Goal: Task Accomplishment & Management: Complete application form

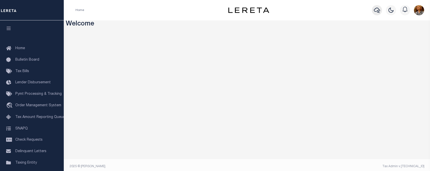
click at [375, 10] on icon "button" at bounding box center [377, 10] width 6 height 6
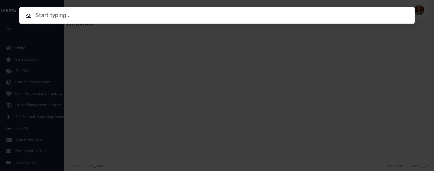
click at [47, 15] on input "text" at bounding box center [216, 15] width 395 height 9
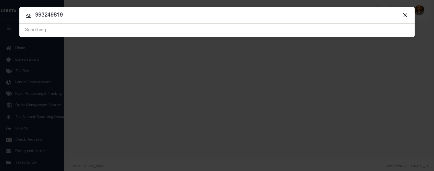
type input "993249819"
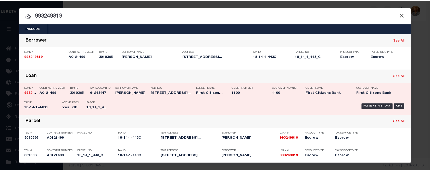
scroll to position [0, 0]
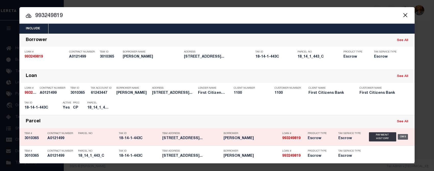
click at [399, 136] on div "OMS" at bounding box center [403, 137] width 10 height 6
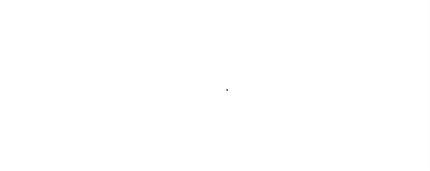
type input "993249819"
type input "[PERSON_NAME]"
select select
type input "15 [PERSON_NAME]"
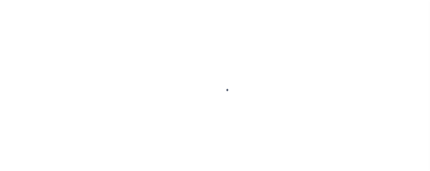
type input "NEEDHAM MA 2492"
select select "10"
select select "Escrow"
type input "[STREET_ADDRESS]"
select select
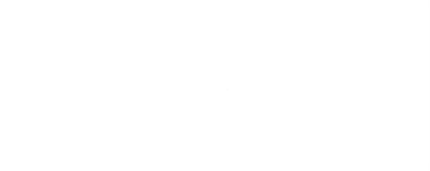
type input "NORWOOD MA 2062"
type input "MA"
select select
select select "92721"
select select "24370"
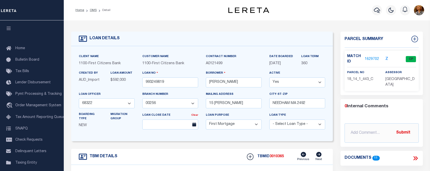
click at [369, 58] on link "1629702" at bounding box center [372, 59] width 14 height 5
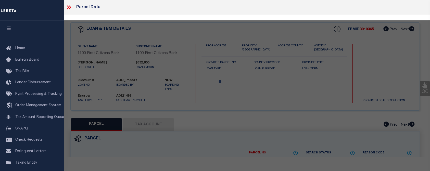
checkbox input "false"
select select "CP"
type input "[PERSON_NAME]"
select select "AGF"
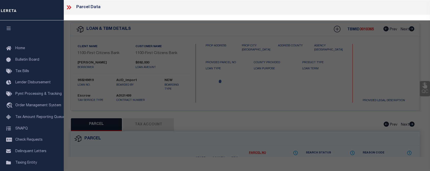
select select "ADD"
type input "[STREET_ADDRESS]"
checkbox input "false"
type input "[GEOGRAPHIC_DATA] MA 02062"
type textarea "LOT:1U443 C BLK:14 DIST:220 CITY/[GEOGRAPHIC_DATA]/TWP:[GEOGRAPHIC_DATA]"
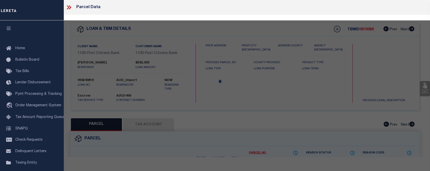
type textarea "LGB [DATE]: No longer a New Property per website. Exact match for given legal i…"
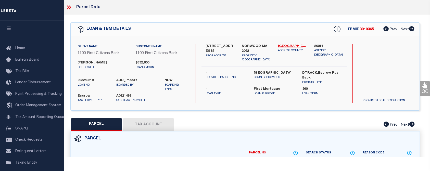
click at [149, 126] on button "Tax Account" at bounding box center [148, 124] width 51 height 13
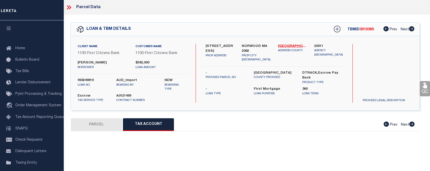
select select "100"
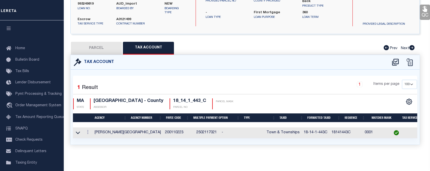
scroll to position [102, 0]
click at [77, 159] on div "Parcel Data QC QC QC - Select Status -" at bounding box center [245, 85] width 370 height 171
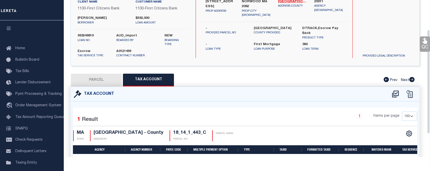
scroll to position [0, 0]
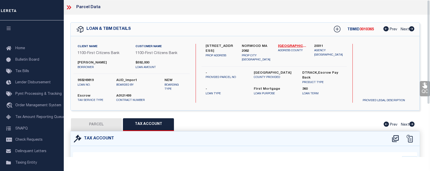
click at [356, 10] on div "Parcel Data" at bounding box center [245, 7] width 370 height 15
click at [69, 7] on icon at bounding box center [69, 7] width 7 height 7
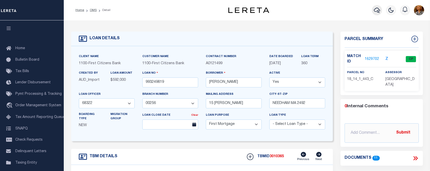
click at [374, 11] on icon "button" at bounding box center [377, 10] width 6 height 5
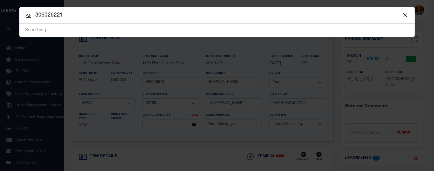
type input "306026221"
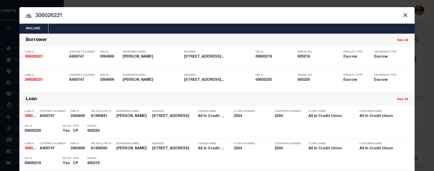
click at [320, 15] on input "306026221" at bounding box center [216, 15] width 395 height 9
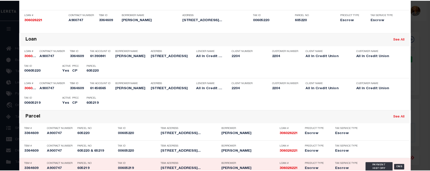
scroll to position [91, 0]
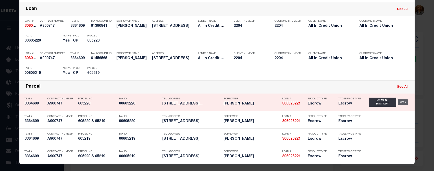
click at [401, 104] on div "OMS" at bounding box center [403, 102] width 10 height 6
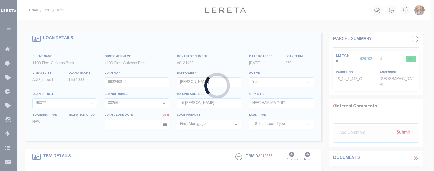
type input "306026221"
type input "[PERSON_NAME]"
select select
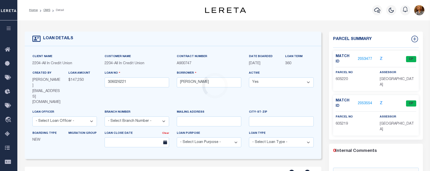
select select "44319"
type input "[STREET_ADDRESS]"
type input "605220 & 65219"
select select
type input "Massillon OH 44647"
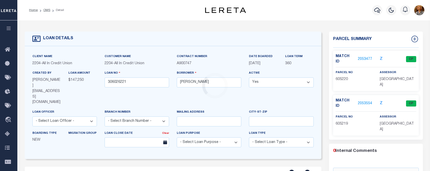
type input "OH"
select select
click at [359, 58] on link "2053477" at bounding box center [365, 59] width 14 height 5
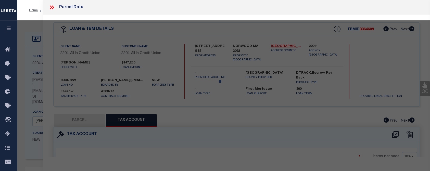
select select "AS"
select select
checkbox input "false"
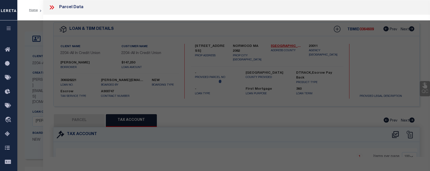
select select "CP"
type input "KS [PERSON_NAME] ENTERPRISES LC"
select select "AGW"
select select
type input "[STREET_ADDRESS]"
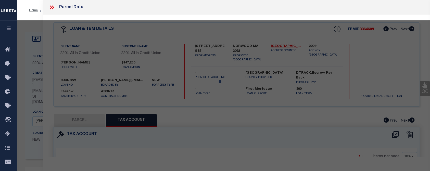
checkbox input "false"
type input "Massillon OH 44647"
type textarea "Legal Desc 1 10355 wh"
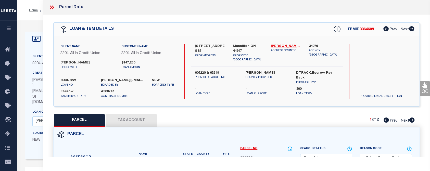
click at [146, 119] on button "Tax Account" at bounding box center [131, 120] width 51 height 13
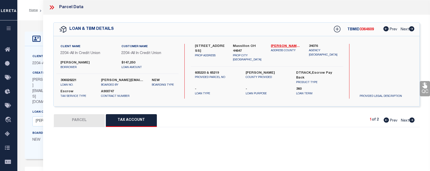
select select "100"
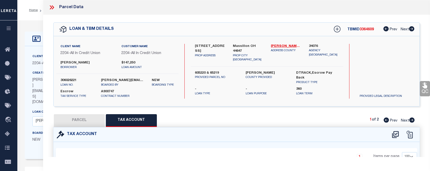
click at [29, 19] on div "Home OMS Detail Profile Sign out" at bounding box center [223, 10] width 413 height 20
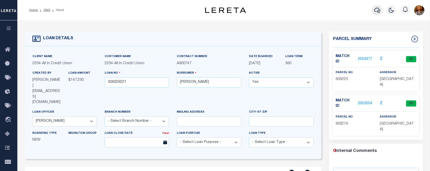
click at [374, 12] on button "button" at bounding box center [377, 10] width 10 height 10
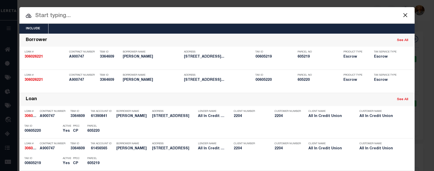
click at [50, 17] on input "text" at bounding box center [216, 15] width 395 height 9
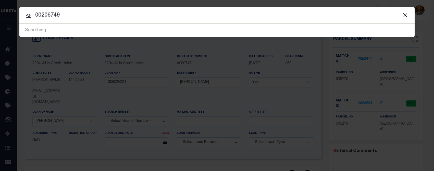
click at [65, 19] on input "00206749" at bounding box center [216, 15] width 395 height 9
drag, startPoint x: 64, startPoint y: 15, endPoint x: 14, endPoint y: 19, distance: 50.2
click at [12, 21] on div "Include Loans TBM Customers Borrowers Payments (Lender Non-Disb) Payments (Lend…" at bounding box center [217, 85] width 434 height 171
type input "13952"
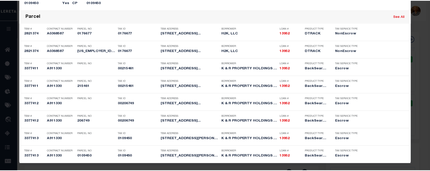
scroll to position [273, 0]
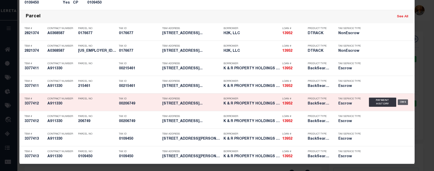
click at [401, 102] on div "OMS" at bounding box center [403, 102] width 10 height 6
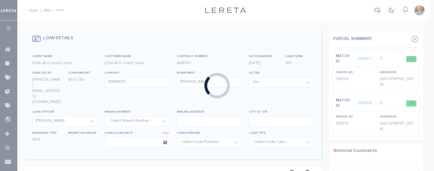
type input "13952"
type input "K & R PROPERTY HOLDINGS LLC"
select select
type input "[STREET_ADDRESS]"
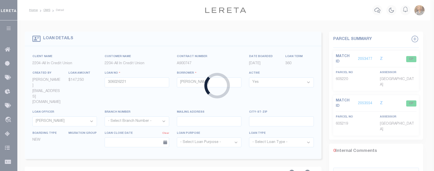
type input "[GEOGRAPHIC_DATA] 44718"
select select "10"
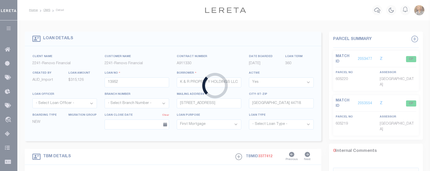
select select "14701"
select select "25066"
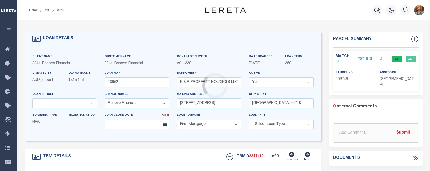
type input "[STREET_ADDRESS]"
select select
type input "[GEOGRAPHIC_DATA]"
type input "a0kUS000004tBIH"
type textarea "LEGAL REQUIRED"
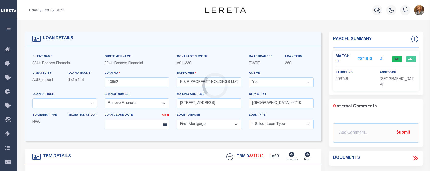
type textarea "Should be TPS per customer email on [DATE]. MLC"
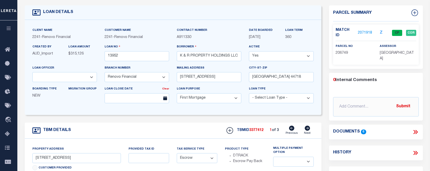
scroll to position [26, 0]
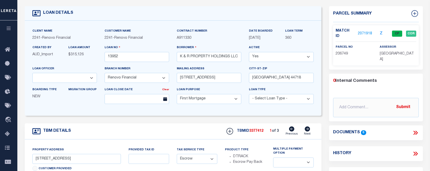
click at [360, 31] on link "2071918" at bounding box center [365, 33] width 14 height 5
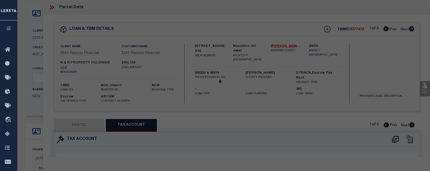
select select "AS"
select select
checkbox input "false"
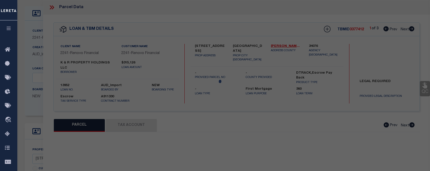
select select "CP"
select select "ACT"
type input "K&R PROPERTY HOLDINGS LLC"
select select "AGW"
select select "ADD"
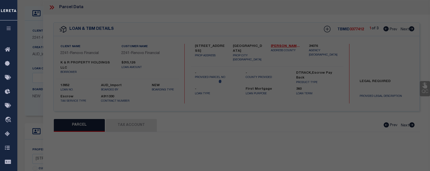
type input "[STREET_ADDRESS]"
checkbox input "false"
type input "[GEOGRAPHIC_DATA]"
type textarea "26841 WH"
type textarea "updated parcel format"
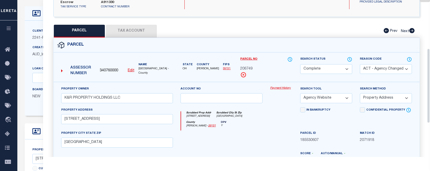
scroll to position [102, 0]
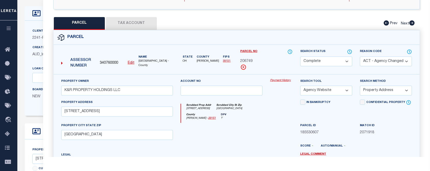
click at [129, 26] on button "Tax Account" at bounding box center [131, 23] width 51 height 13
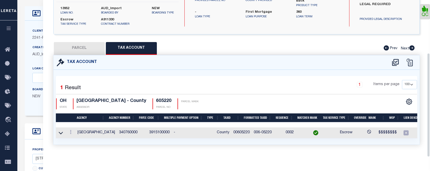
select select "100"
drag, startPoint x: 224, startPoint y: 129, endPoint x: 240, endPoint y: 128, distance: 16.1
click at [240, 128] on td "00206749" at bounding box center [241, 133] width 20 height 11
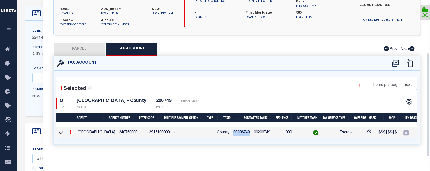
drag, startPoint x: 240, startPoint y: 128, endPoint x: 233, endPoint y: 128, distance: 7.4
copy td "00206749"
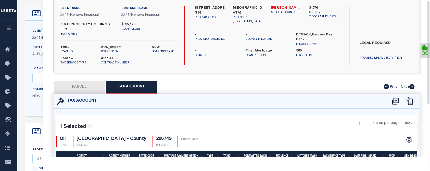
scroll to position [0, 0]
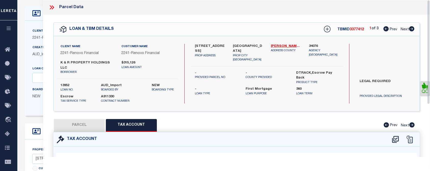
click at [145, 77] on div "Client Name 2241 - Renovo Financial Customer Name 2241 - Renovo Financial K & R…" at bounding box center [117, 61] width 122 height 35
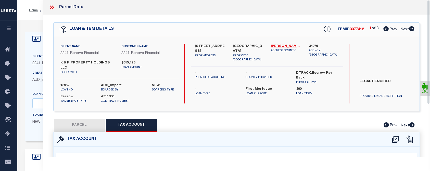
click at [51, 8] on icon at bounding box center [51, 7] width 2 height 4
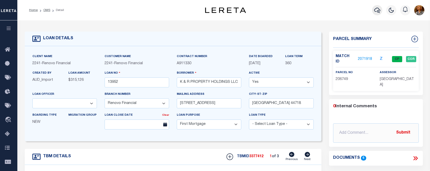
click at [379, 13] on icon "button" at bounding box center [377, 10] width 6 height 6
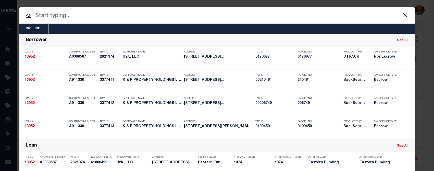
click at [70, 17] on input "text" at bounding box center [216, 15] width 395 height 9
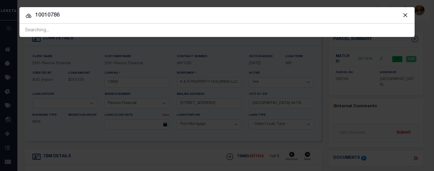
type input "10010786"
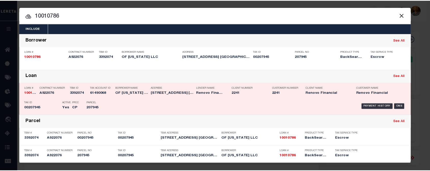
scroll to position [0, 0]
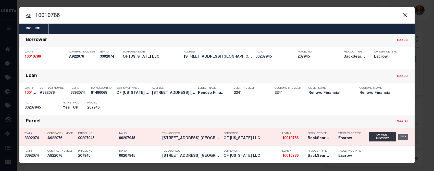
click at [400, 136] on div "OMS" at bounding box center [403, 137] width 10 height 6
type input "10010786"
type input "OF [US_STATE] LLC"
select select "25067"
type input "[STREET_ADDRESS]"
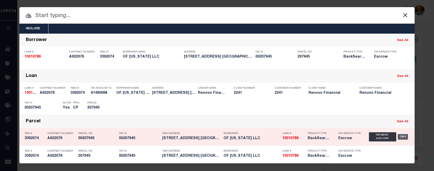
type input "[GEOGRAPHIC_DATA]-4404 NULL"
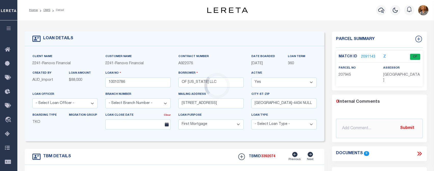
type input "[STREET_ADDRESS]"
type input "00207945"
select select
type input "[GEOGRAPHIC_DATA] 44708"
type input "a0kUS000006jncD"
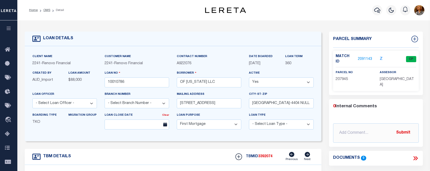
click at [364, 58] on link "2091143" at bounding box center [365, 59] width 14 height 5
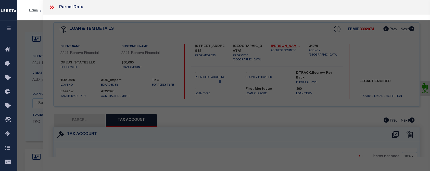
select select "AS"
select select
checkbox input "false"
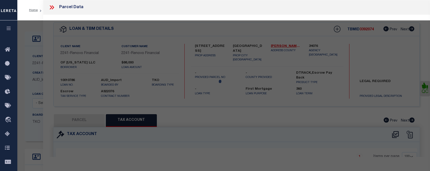
checkbox input "false"
select select "CP"
type input "[PERSON_NAME] INVESTMENTS OF [US_STATE] LLC"
select select "AGW"
select select "ADD"
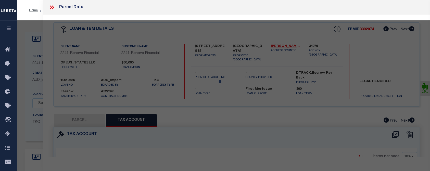
type input "[STREET_ADDRESS]"
checkbox input "false"
type input "[GEOGRAPHIC_DATA] 44708"
type textarea "25157 - 121.55 X 60'NE"
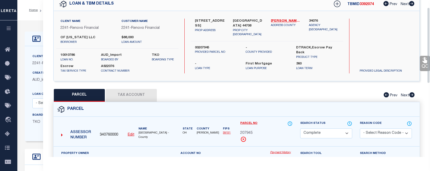
scroll to position [26, 0]
click at [136, 94] on button "Tax Account" at bounding box center [131, 95] width 51 height 13
select select "100"
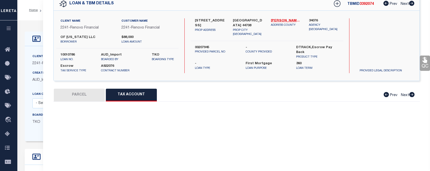
select select "100"
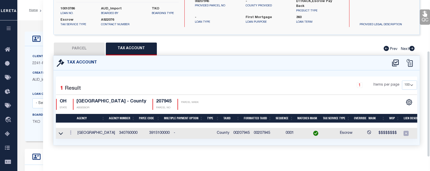
scroll to position [75, 0]
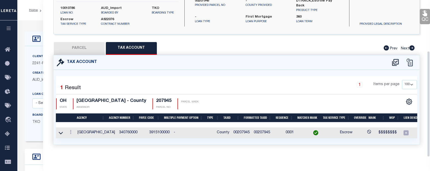
click at [104, 150] on div "Tax Account 1 1" at bounding box center [236, 106] width 374 height 102
click at [103, 156] on div "Tax Account 1 1" at bounding box center [236, 106] width 374 height 102
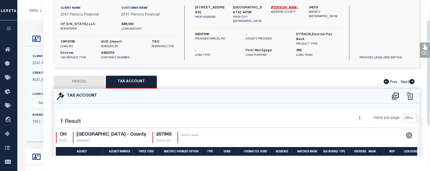
scroll to position [24, 0]
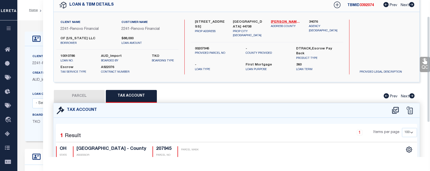
click at [70, 95] on button "PARCEL" at bounding box center [79, 96] width 51 height 13
select select "AS"
select select
checkbox input "false"
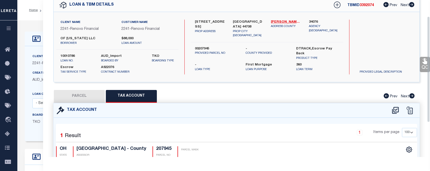
checkbox input "false"
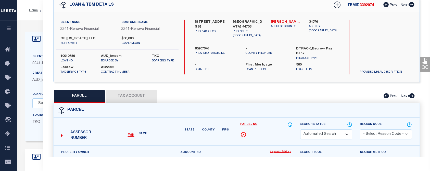
select select "CP"
type input "[PERSON_NAME] INVESTMENTS OF [US_STATE] LLC"
select select "AGW"
select select "ADD"
type input "[STREET_ADDRESS]"
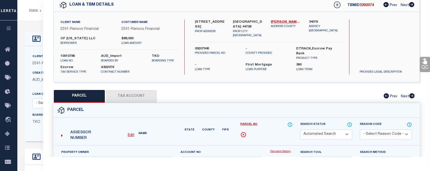
checkbox input "false"
type input "[GEOGRAPHIC_DATA] 44708"
type textarea "25157 - 121.55 X 60'NE"
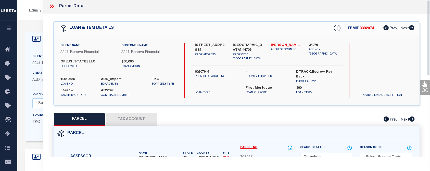
scroll to position [0, 0]
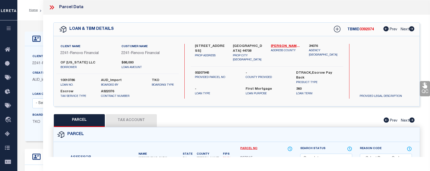
click at [33, 19] on div "Home OMS Detail Profile Sign out" at bounding box center [223, 10] width 413 height 20
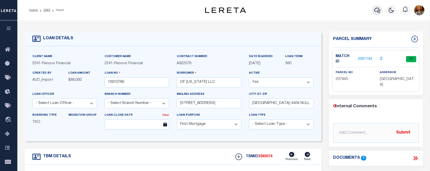
click at [377, 10] on icon "button" at bounding box center [377, 10] width 6 height 6
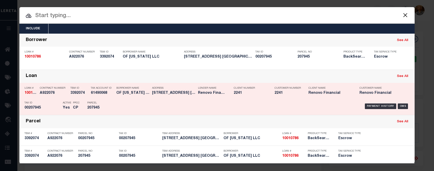
scroll to position [0, 0]
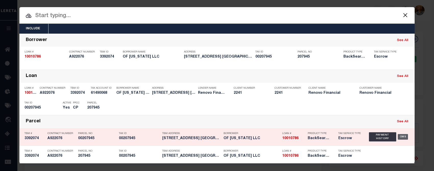
click at [400, 137] on div "OMS" at bounding box center [403, 137] width 10 height 6
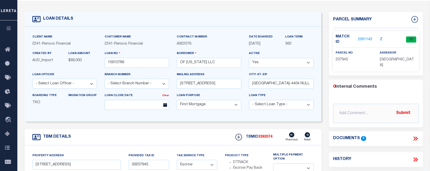
scroll to position [0, 0]
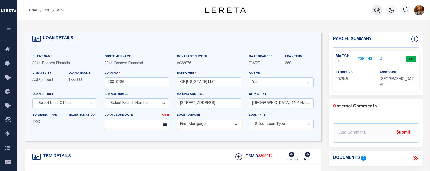
click at [379, 12] on icon "button" at bounding box center [377, 10] width 6 height 5
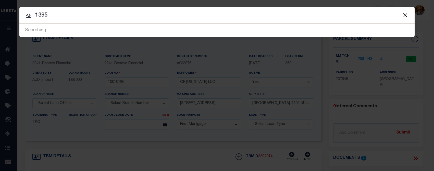
type input "13952"
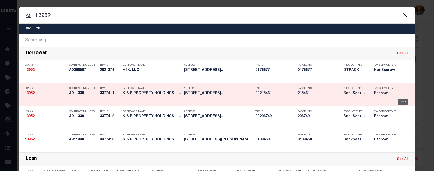
click at [399, 100] on div "OMS" at bounding box center [403, 102] width 10 height 6
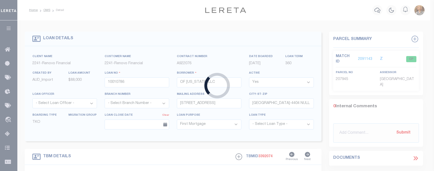
type input "13952"
type input "K & R PROPERTY HOLDINGS LLC"
select select "25066"
type input "[STREET_ADDRESS]"
type input "[GEOGRAPHIC_DATA] 44718"
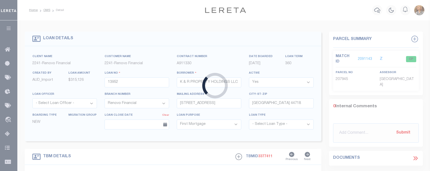
type input "[STREET_ADDRESS]"
select select
type input "[GEOGRAPHIC_DATA]"
type input "a0kUS000004tBAD"
type textarea "LEGAL REQUIRED"
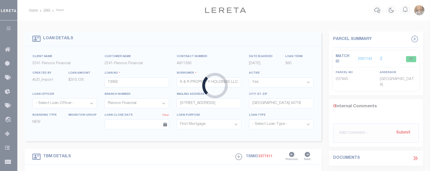
type textarea "Should be TPS per customer email on [DATE]. MLC"
select select "25066"
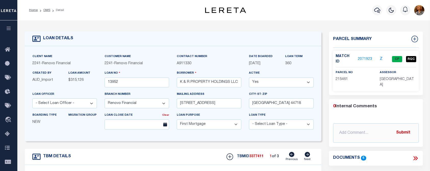
click at [360, 57] on link "2071923" at bounding box center [365, 59] width 14 height 5
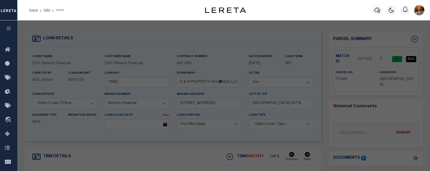
select select "AS"
select select
checkbox input "false"
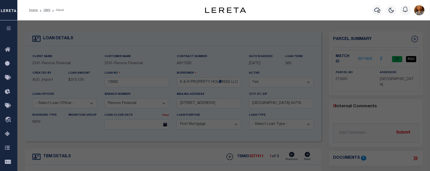
select select "CP"
type input "K & R PROPERTY HOLDINGS LLC"
select select "AGW"
select select "LEG"
type input "[STREET_ADDRESS]"
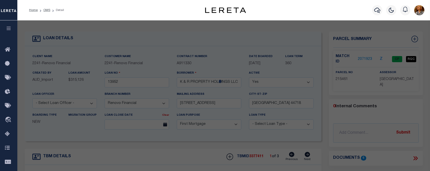
checkbox input "false"
type input "[GEOGRAPHIC_DATA]"
type textarea "27299 [PERSON_NAME][GEOGRAPHIC_DATA] - [GEOGRAPHIC_DATA]"
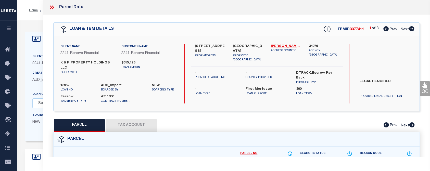
click at [146, 124] on button "Tax Account" at bounding box center [131, 125] width 51 height 13
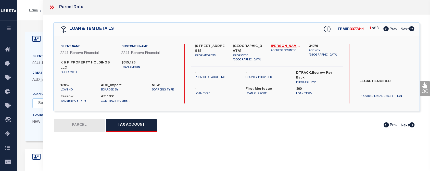
select select "100"
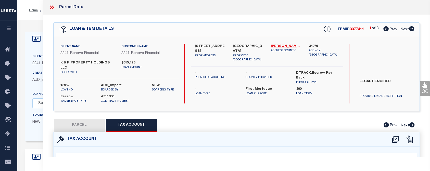
click at [36, 3] on div "Home OMS Detail Profile Sign out" at bounding box center [223, 10] width 413 height 20
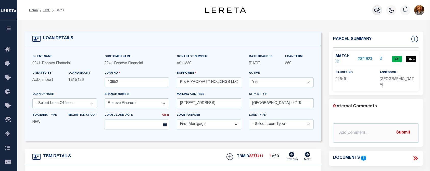
click at [377, 12] on icon "button" at bounding box center [377, 10] width 6 height 5
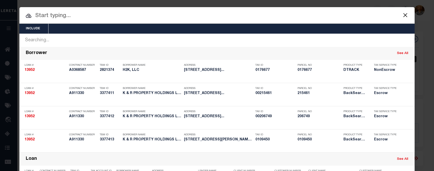
click at [48, 14] on input "text" at bounding box center [216, 15] width 395 height 9
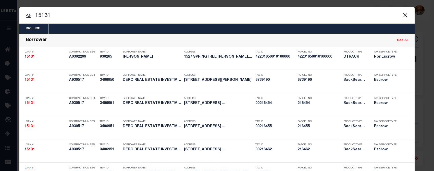
drag, startPoint x: 55, startPoint y: 17, endPoint x: 23, endPoint y: 15, distance: 32.4
click at [23, 15] on input "15131" at bounding box center [216, 15] width 395 height 9
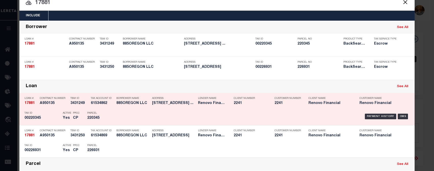
scroll to position [26, 0]
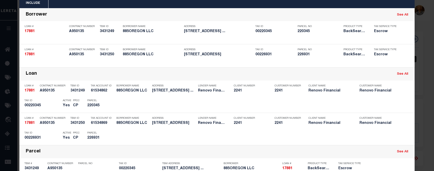
click at [72, 7] on div "Include Loans TBM Customers Borrowers Payments (Lender Non-Disb) Payments (Lend…" at bounding box center [216, 3] width 395 height 10
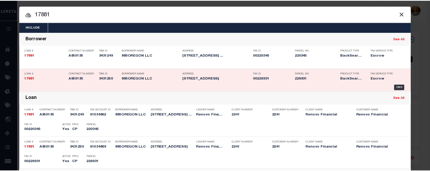
scroll to position [0, 0]
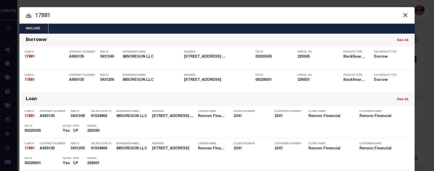
drag, startPoint x: 63, startPoint y: 17, endPoint x: 32, endPoint y: 8, distance: 32.2
click at [29, 34] on div "17881 17881 Borrower See All Loan # 17881 Contract Number A950135 TBM ID 343124…" at bounding box center [216, 144] width 395 height 221
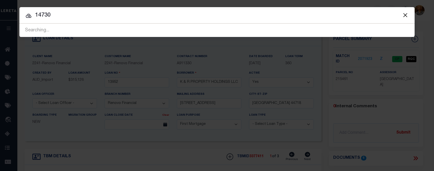
type input "14730"
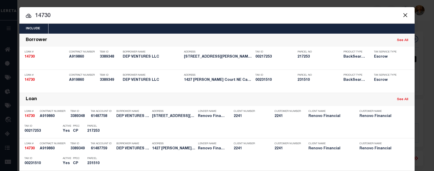
click at [404, 14] on button "Close" at bounding box center [405, 15] width 7 height 7
